Goal: Information Seeking & Learning: Find specific fact

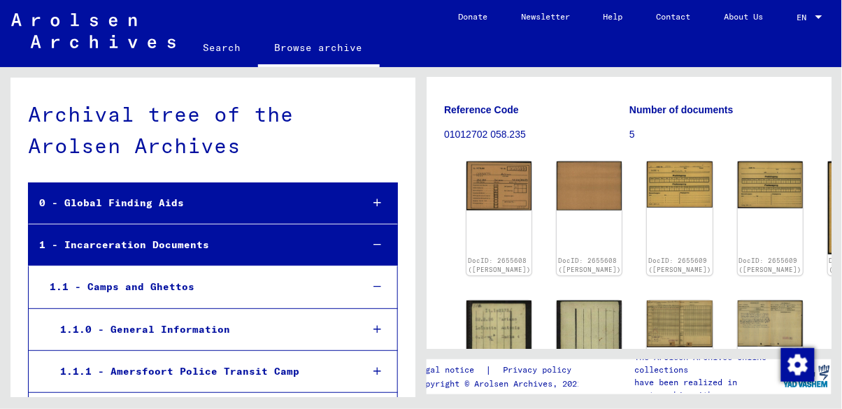
scroll to position [197, 0]
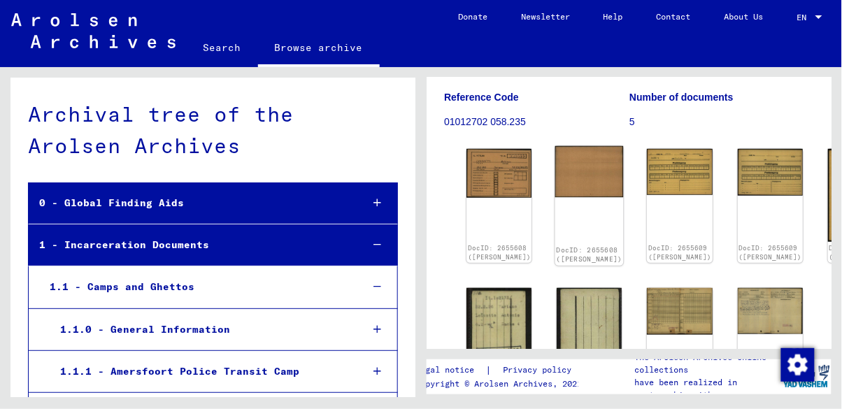
click at [555, 150] on img at bounding box center [589, 171] width 69 height 51
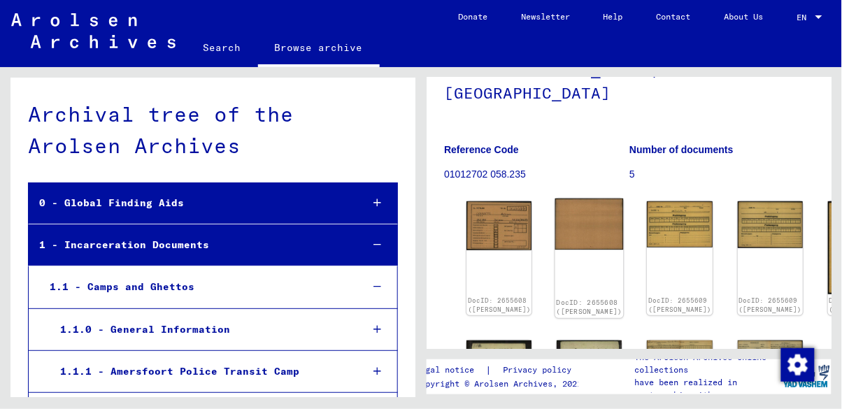
scroll to position [134, 0]
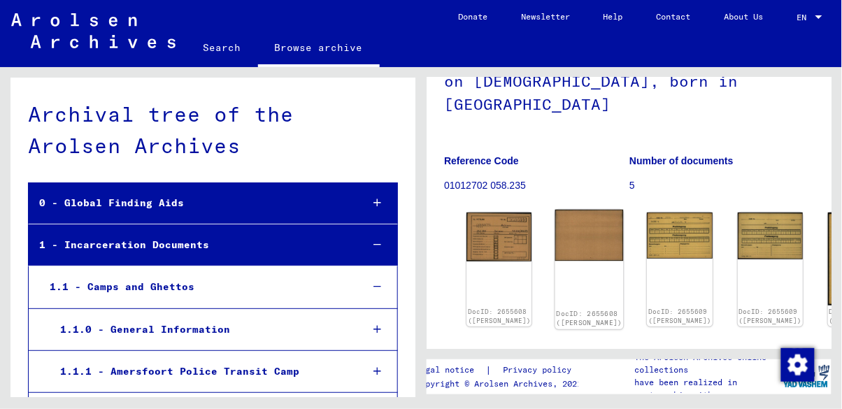
click at [555, 213] on img at bounding box center [589, 235] width 69 height 51
click at [486, 234] on div "DocID: 2655608 ([PERSON_NAME])" at bounding box center [499, 270] width 69 height 120
click at [518, 178] on p "01012702 058.235" at bounding box center [536, 185] width 185 height 15
click at [644, 224] on div "DocID: 2655608 ([PERSON_NAME]) DocID: 2655608 ([PERSON_NAME]) DocID: 2655609 ([…" at bounding box center [629, 337] width 336 height 260
click at [646, 234] on div "DocID: 2655609 ([PERSON_NAME])" at bounding box center [680, 270] width 69 height 120
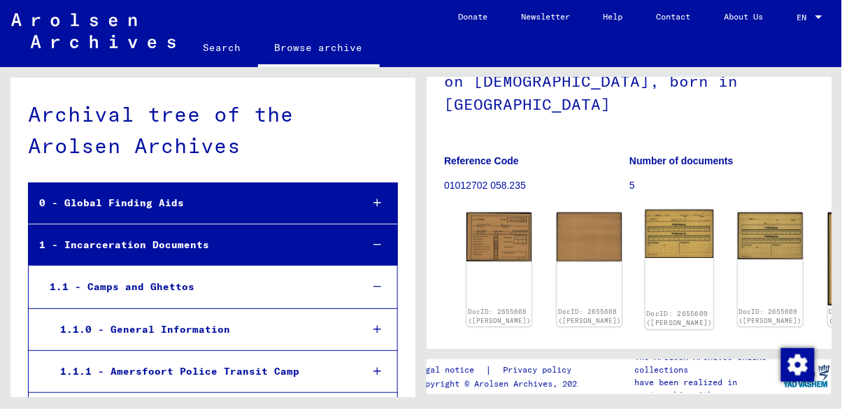
click at [646, 216] on div "DocID: 2655609 ([PERSON_NAME])" at bounding box center [680, 270] width 69 height 120
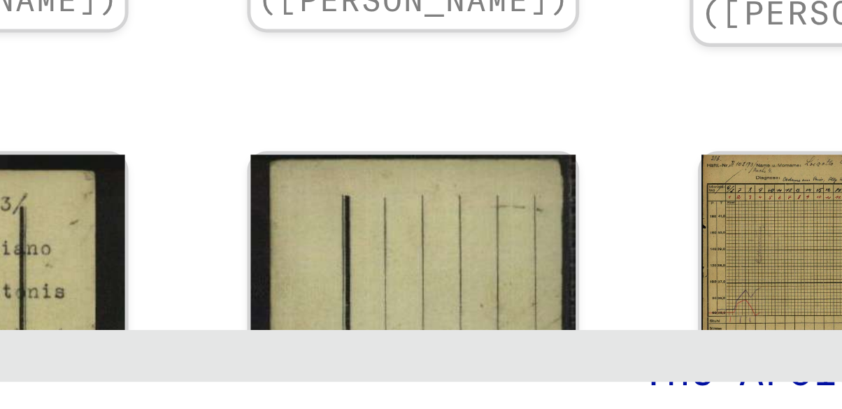
scroll to position [172, 0]
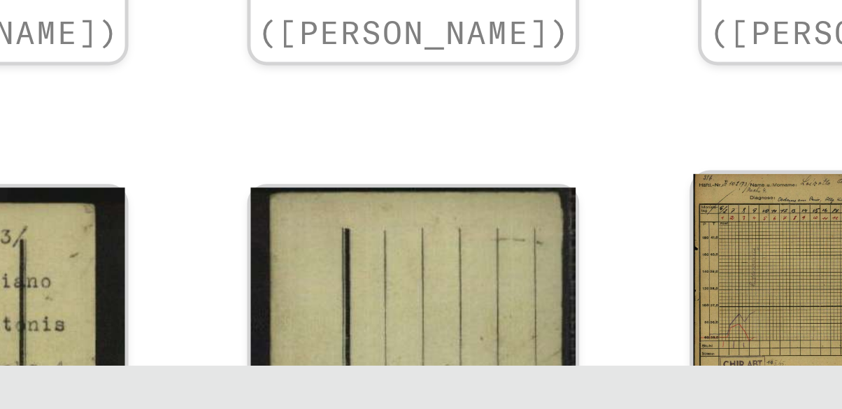
click at [646, 312] on img at bounding box center [680, 335] width 69 height 49
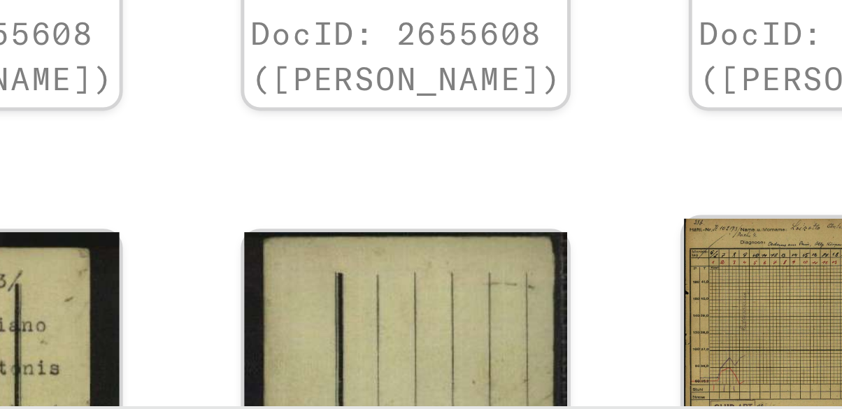
click at [646, 313] on div "DocID: 2655612 ([PERSON_NAME])" at bounding box center [680, 368] width 69 height 115
click at [646, 311] on img at bounding box center [680, 335] width 69 height 49
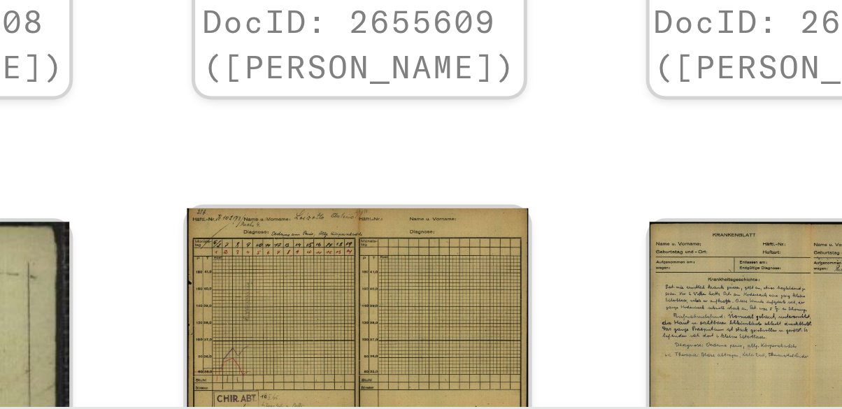
scroll to position [174, 0]
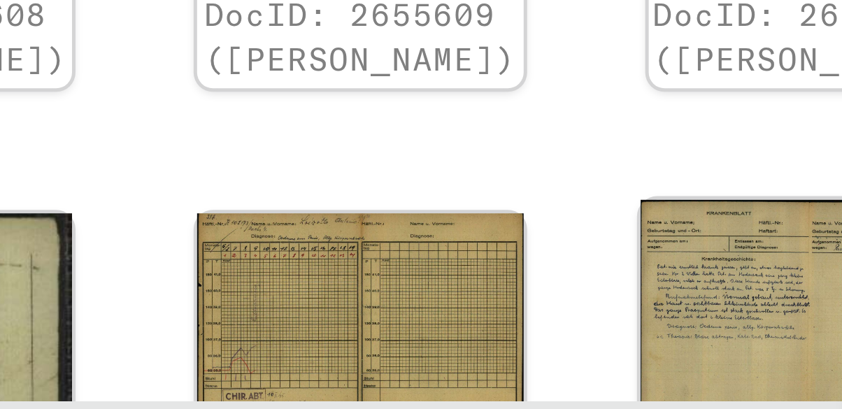
click at [736, 308] on img at bounding box center [770, 332] width 69 height 48
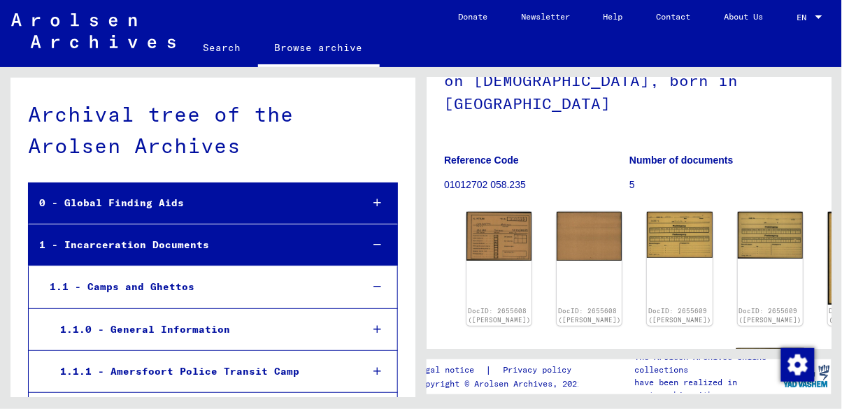
scroll to position [134, 0]
click at [661, 145] on figure "Number of documents 5" at bounding box center [722, 175] width 185 height 63
click at [672, 144] on figure "Number of documents 5" at bounding box center [722, 175] width 185 height 63
click at [736, 349] on img at bounding box center [770, 373] width 69 height 48
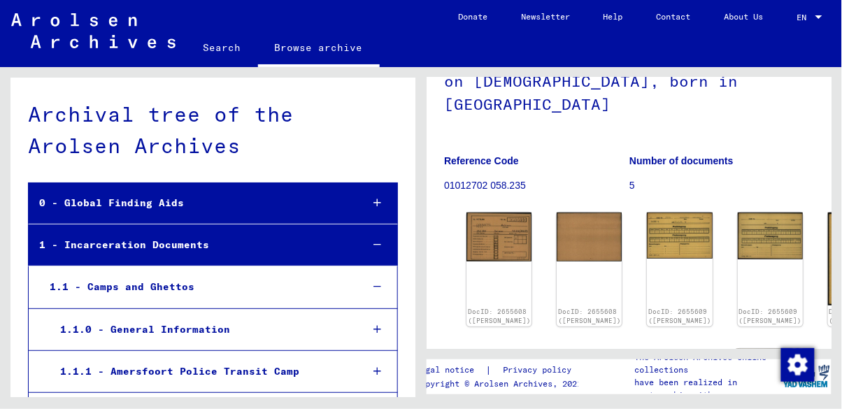
click at [736, 349] on img at bounding box center [770, 373] width 69 height 48
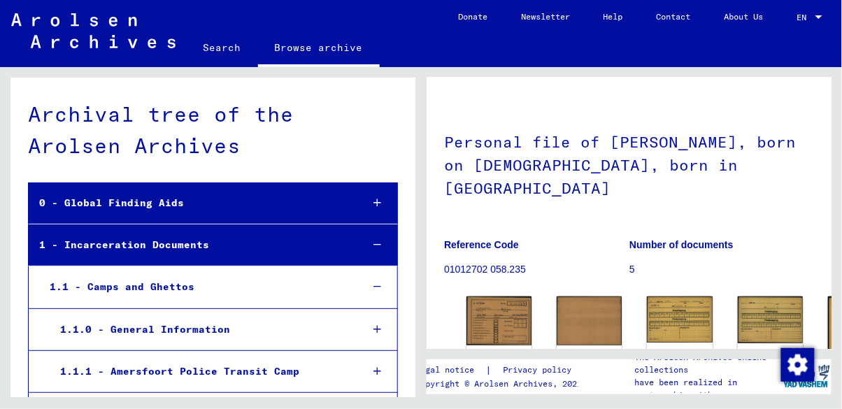
scroll to position [0, 0]
